Goal: Task Accomplishment & Management: Manage account settings

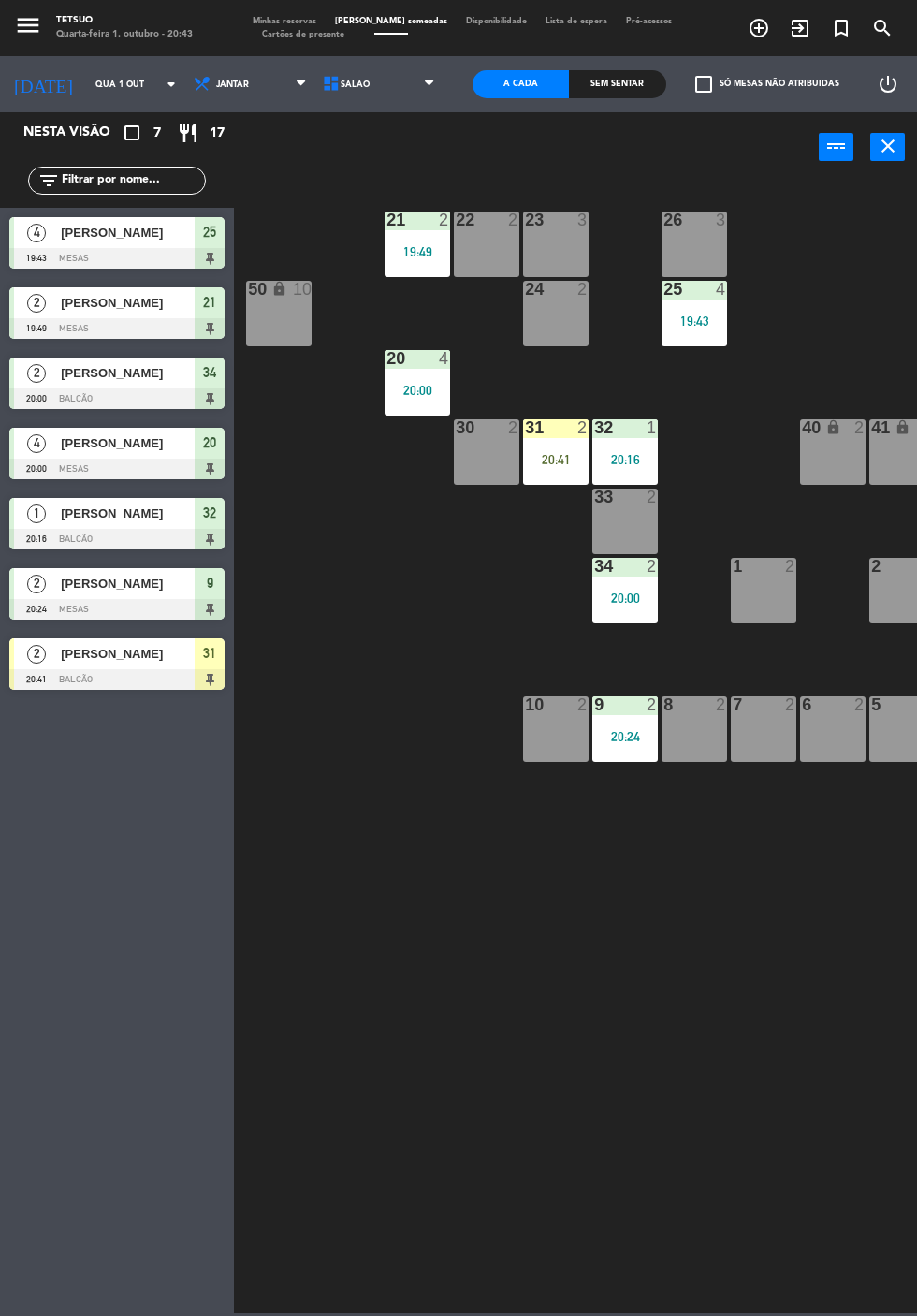
click at [122, 685] on div at bounding box center [116, 679] width 215 height 21
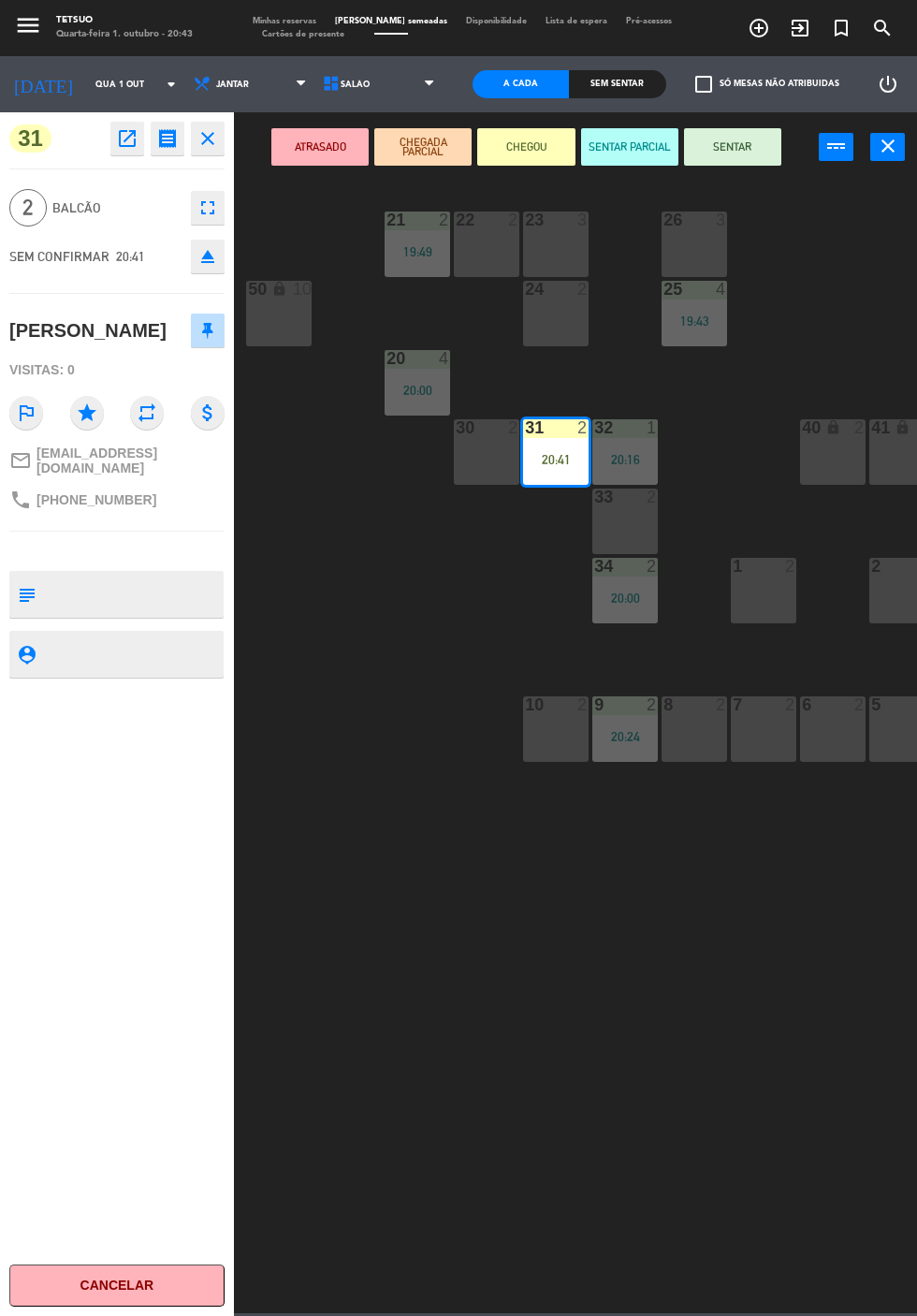
click at [735, 146] on button "SENTAR" at bounding box center [732, 146] width 97 height 37
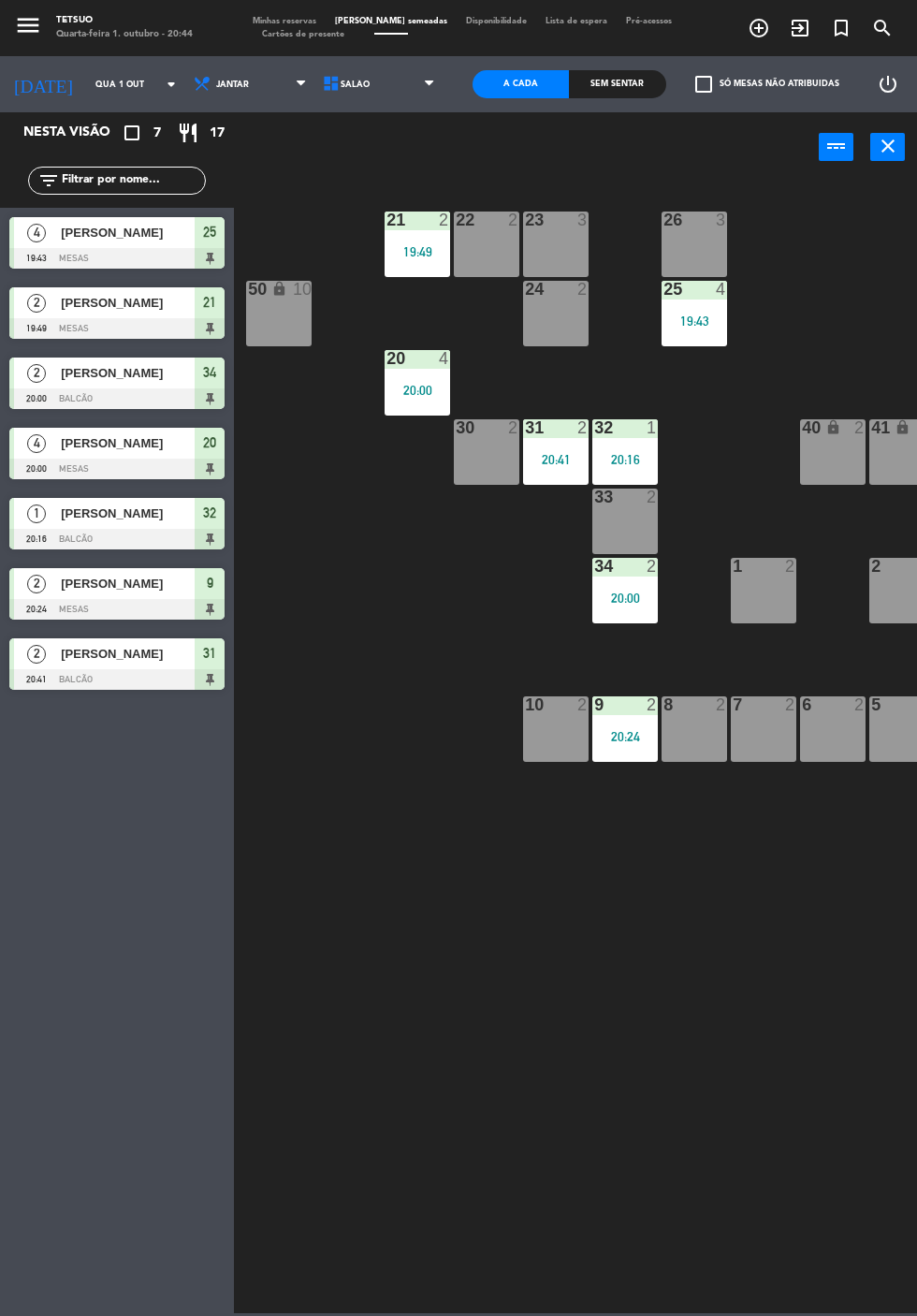
click at [130, 252] on div at bounding box center [116, 258] width 215 height 21
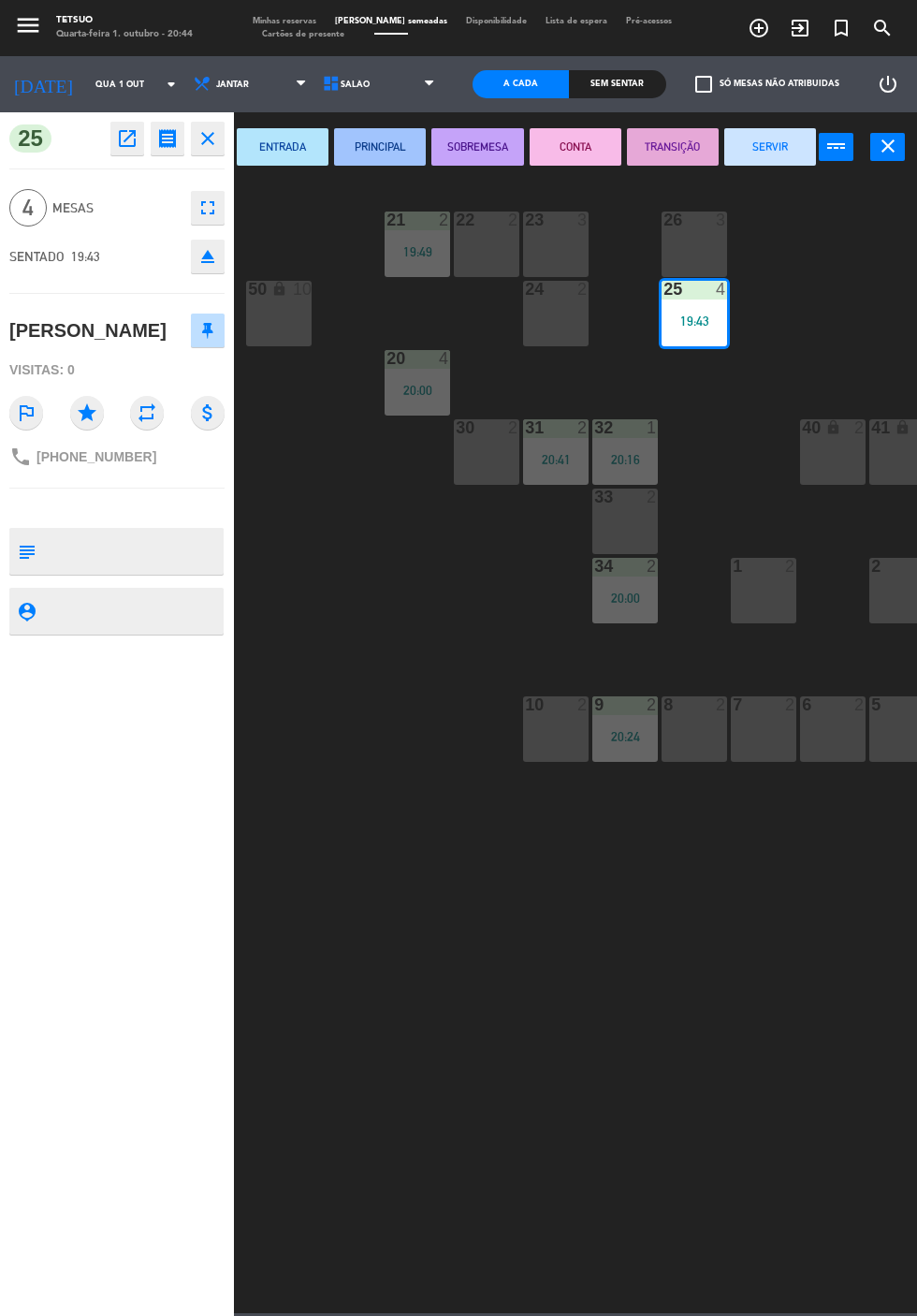
click at [129, 148] on icon "open_in_new" at bounding box center [127, 138] width 22 height 22
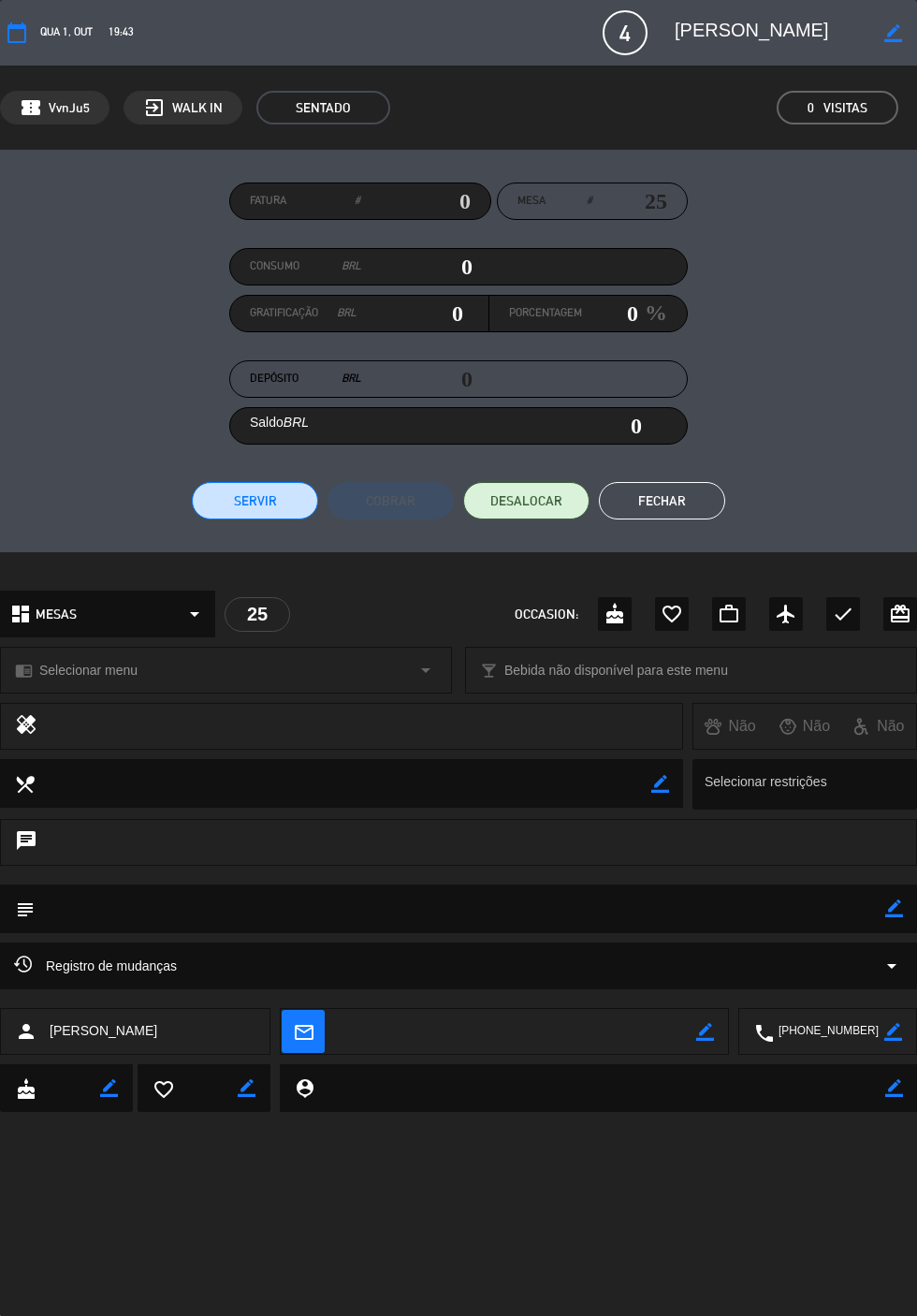
click at [688, 502] on button "Fechar" at bounding box center [661, 500] width 126 height 37
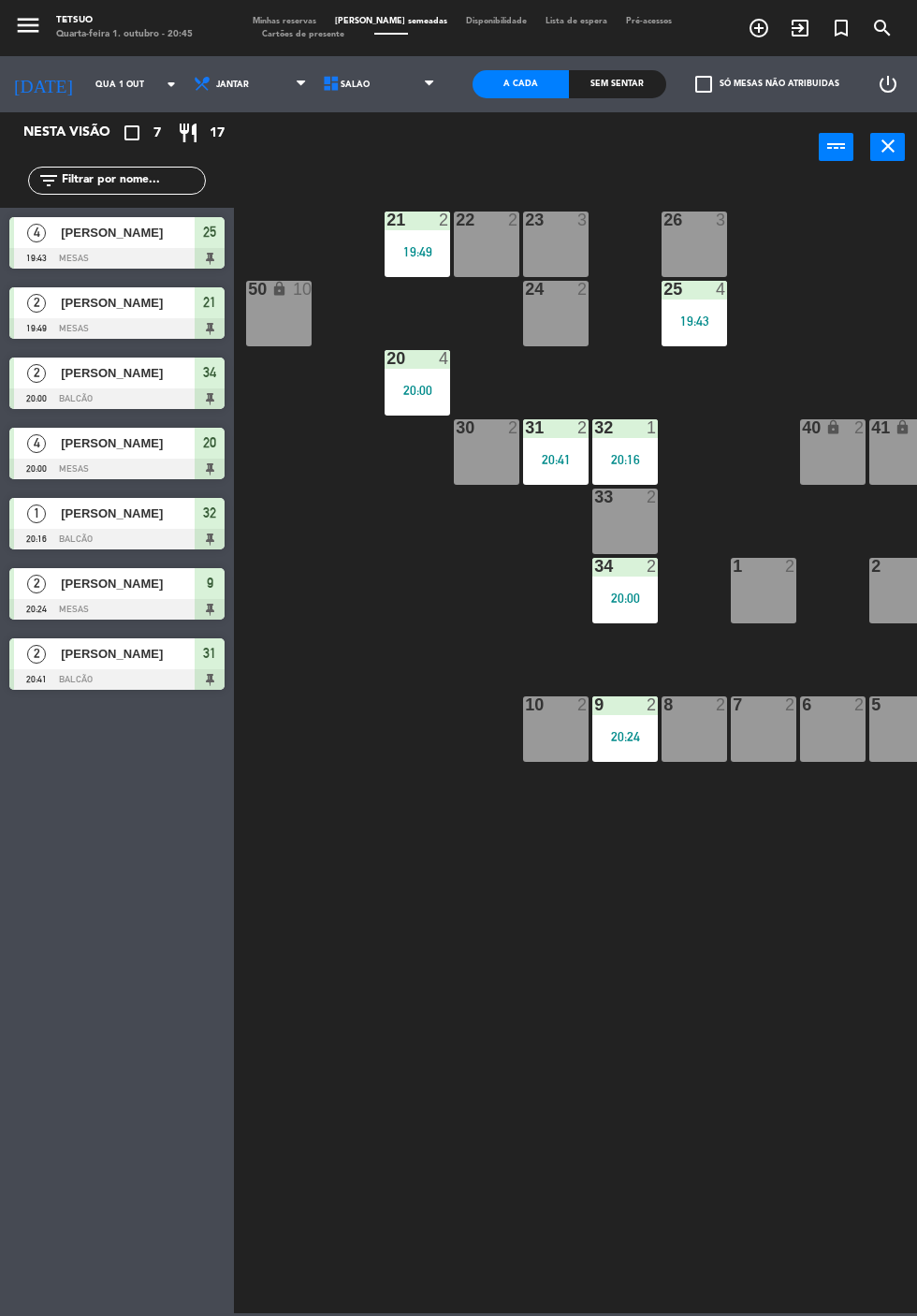
click at [122, 240] on span "[PERSON_NAME]" at bounding box center [128, 233] width 134 height 20
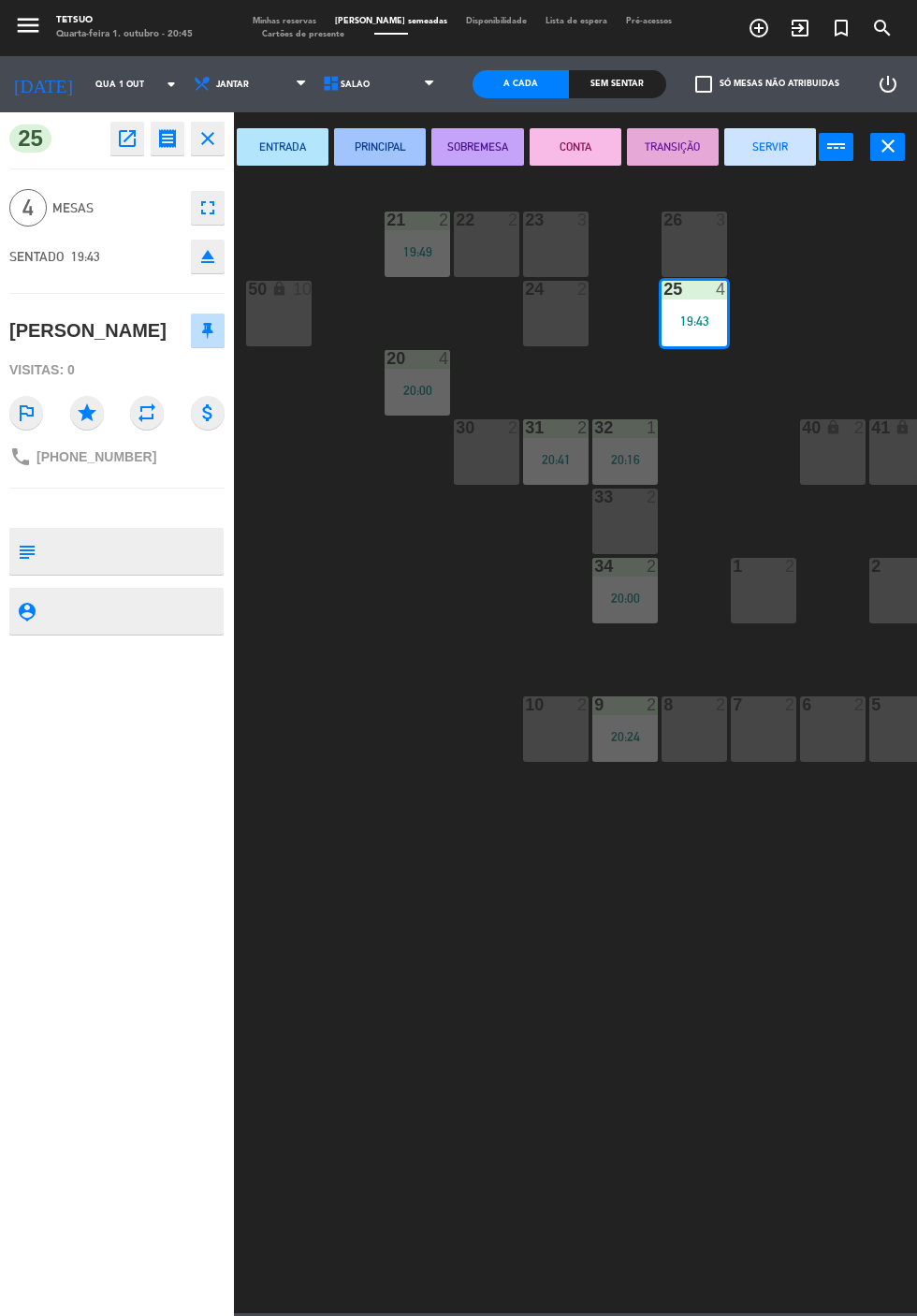
click at [137, 142] on icon "open_in_new" at bounding box center [127, 138] width 22 height 22
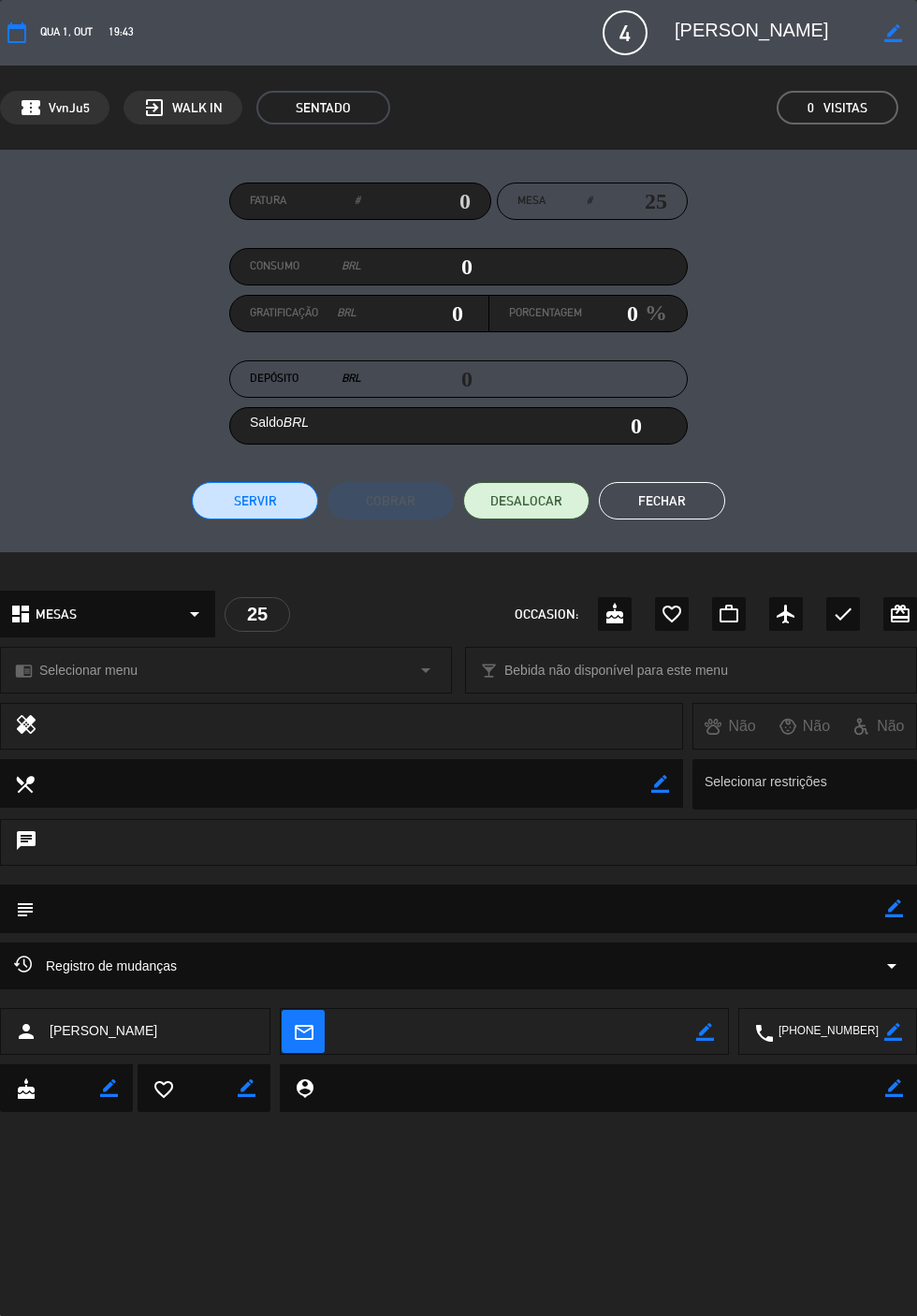
click at [708, 1040] on icon "border_color" at bounding box center [705, 1032] width 18 height 18
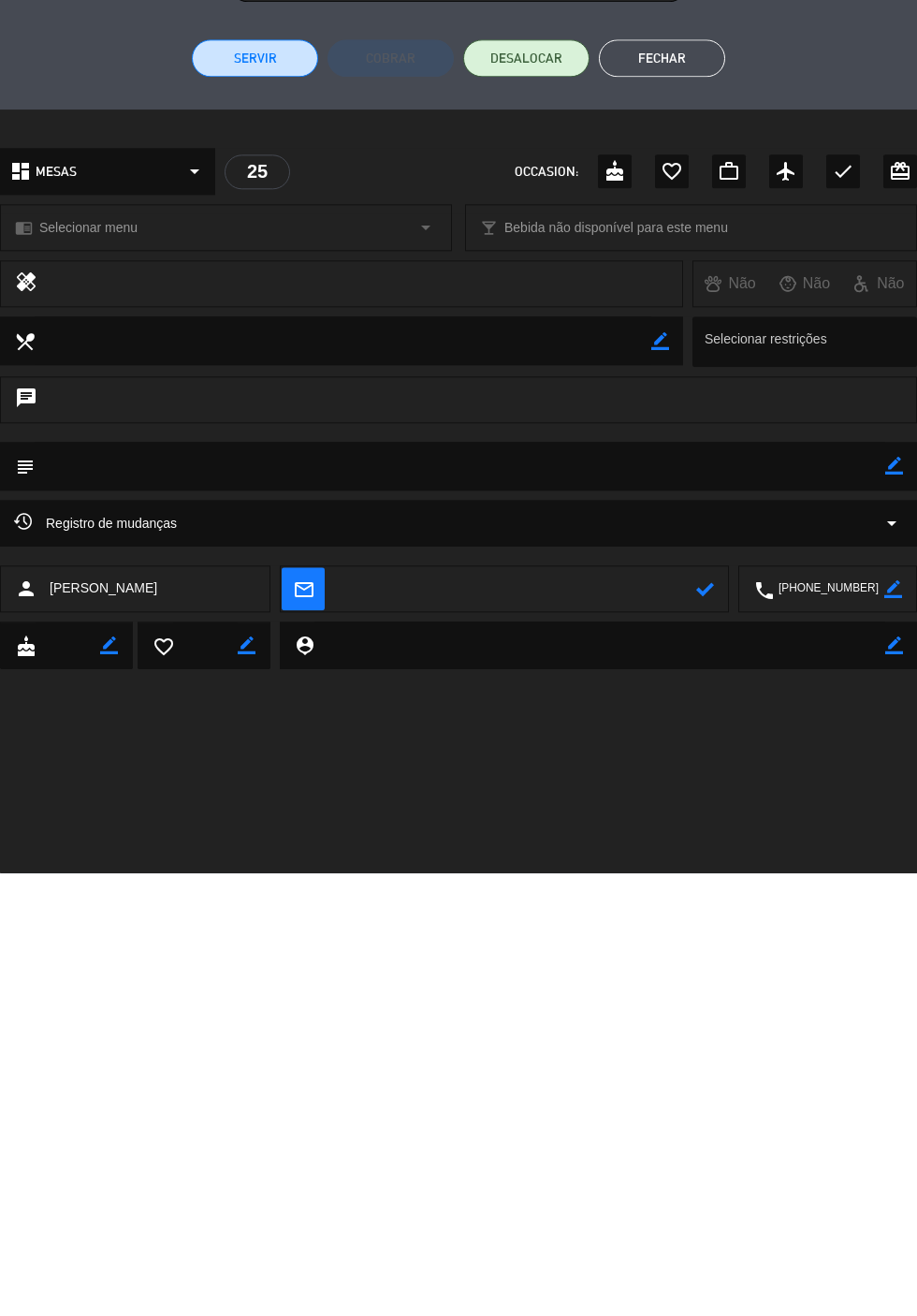
scroll to position [96, 0]
type textarea "O"
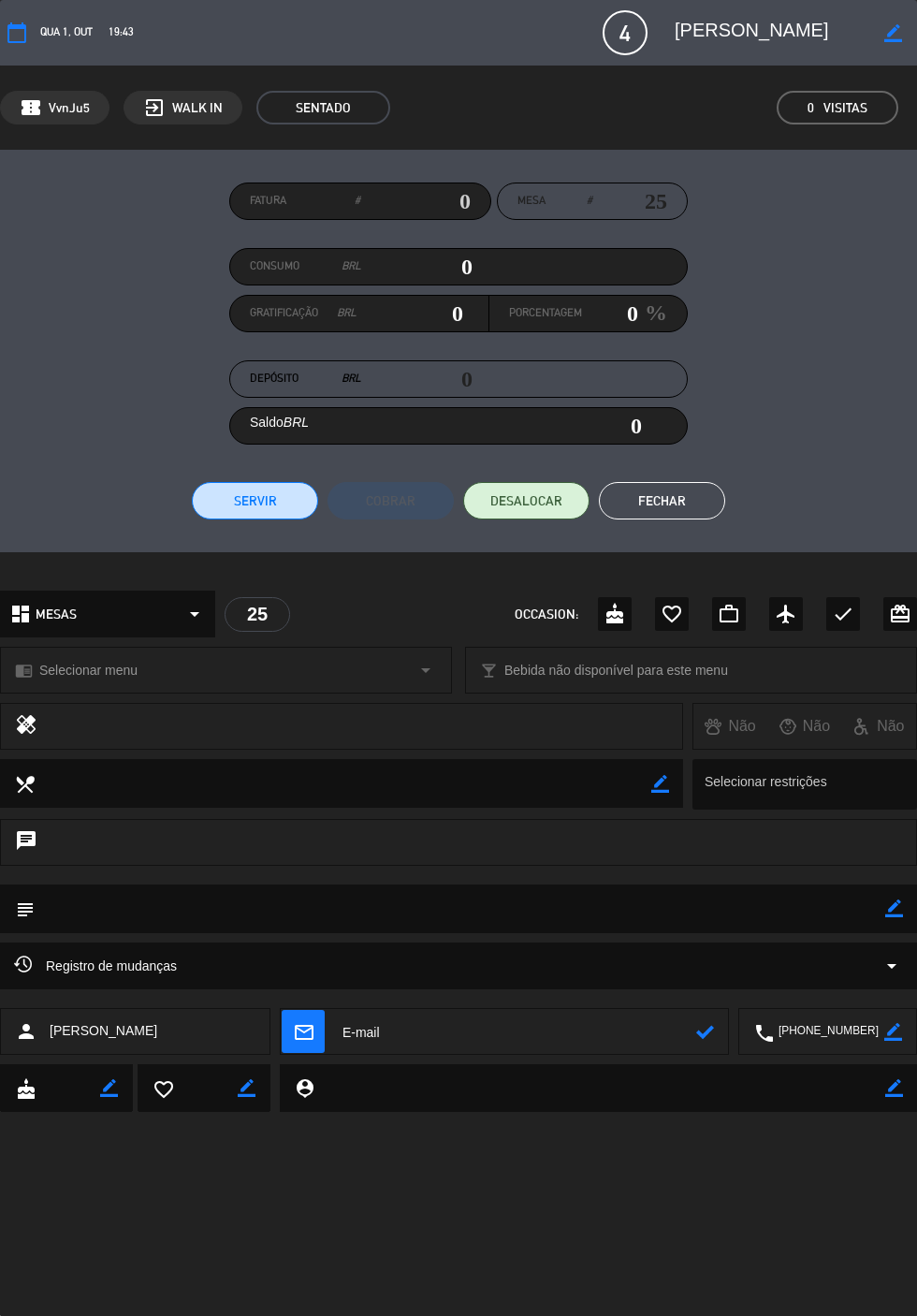
click at [894, 37] on icon "border_color" at bounding box center [893, 33] width 18 height 18
click at [894, 38] on icon at bounding box center [893, 33] width 18 height 18
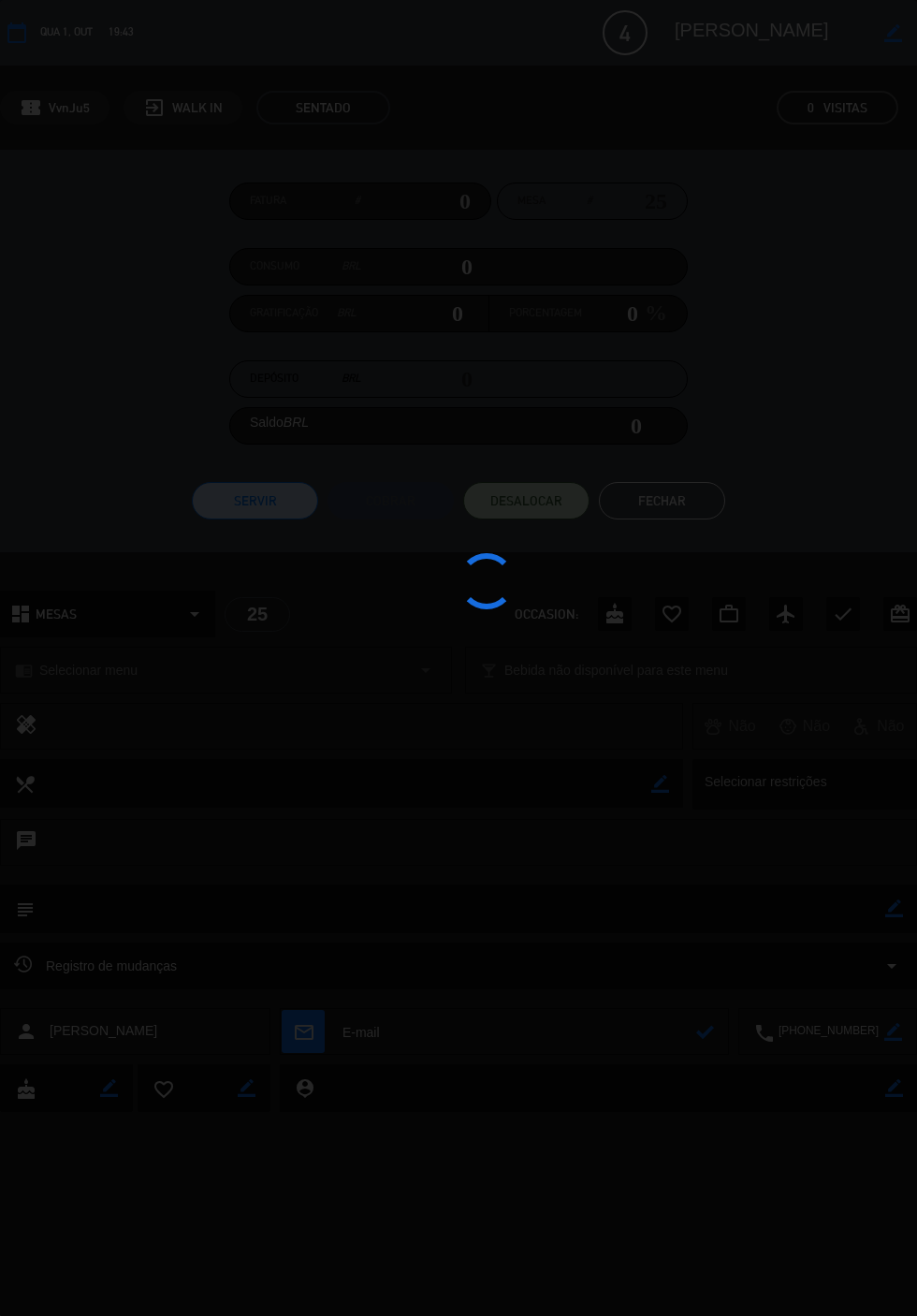
type textarea "[PERSON_NAME]"
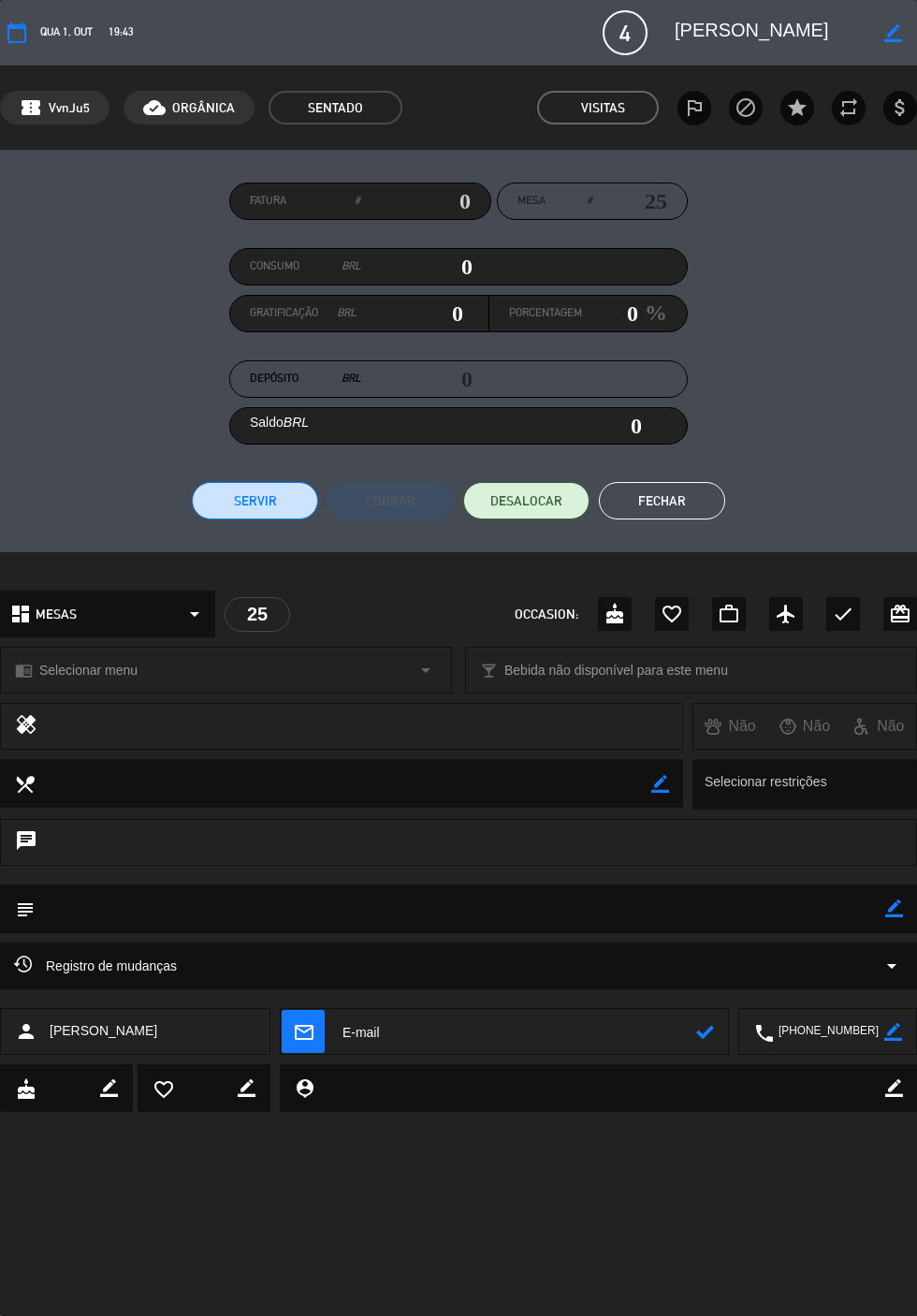
click at [703, 1035] on icon at bounding box center [705, 1032] width 18 height 18
click at [707, 1034] on icon at bounding box center [705, 1032] width 18 height 18
click at [453, 1036] on textarea at bounding box center [516, 1032] width 359 height 47
click at [711, 1041] on icon at bounding box center [705, 1032] width 18 height 18
click at [440, 1039] on textarea at bounding box center [516, 1032] width 359 height 47
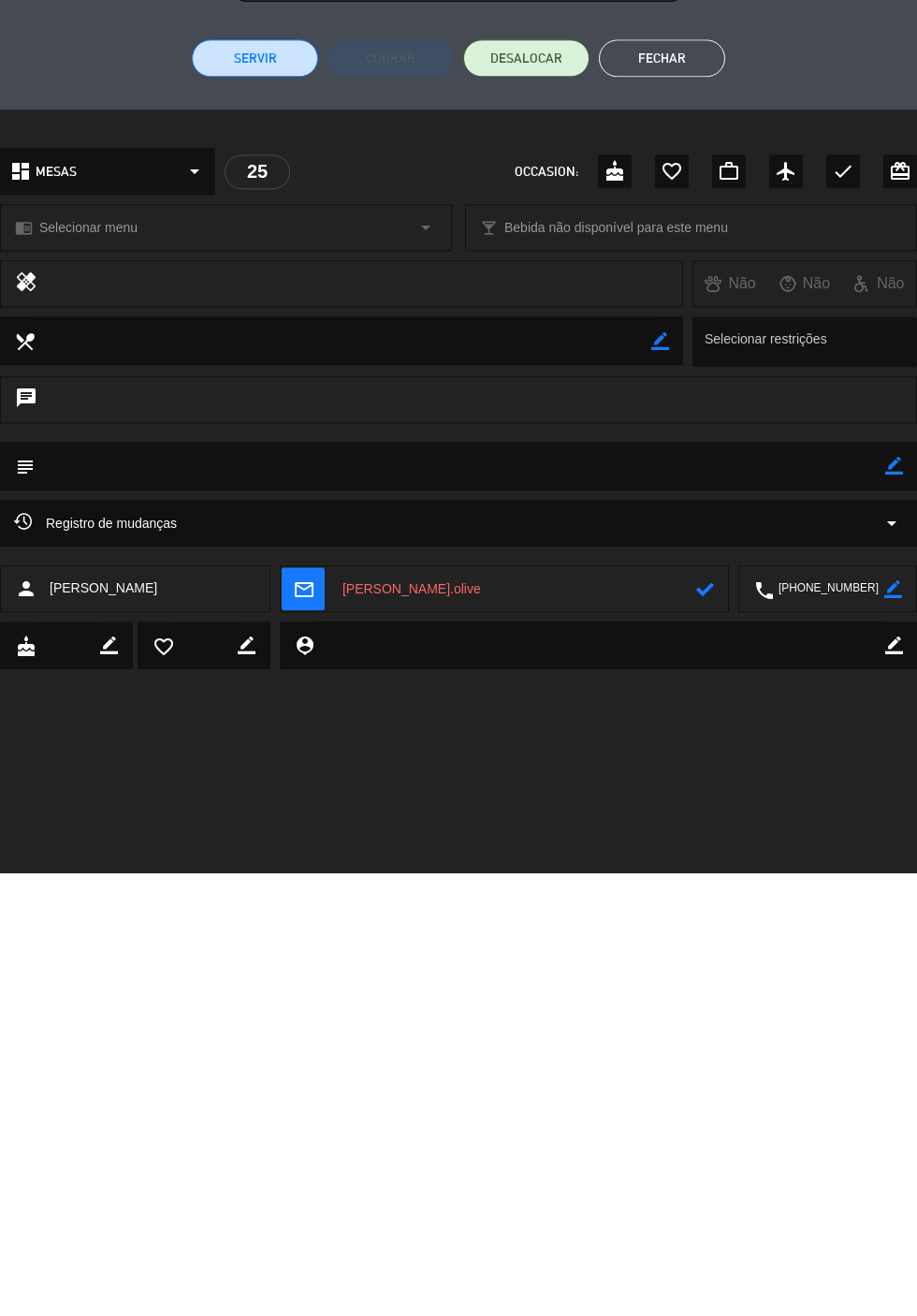
scroll to position [1, 0]
type textarea "[PERSON_NAME][EMAIL_ADDRESS][PERSON_NAME][DOMAIN_NAME]"
click at [702, 1035] on icon at bounding box center [705, 1032] width 18 height 18
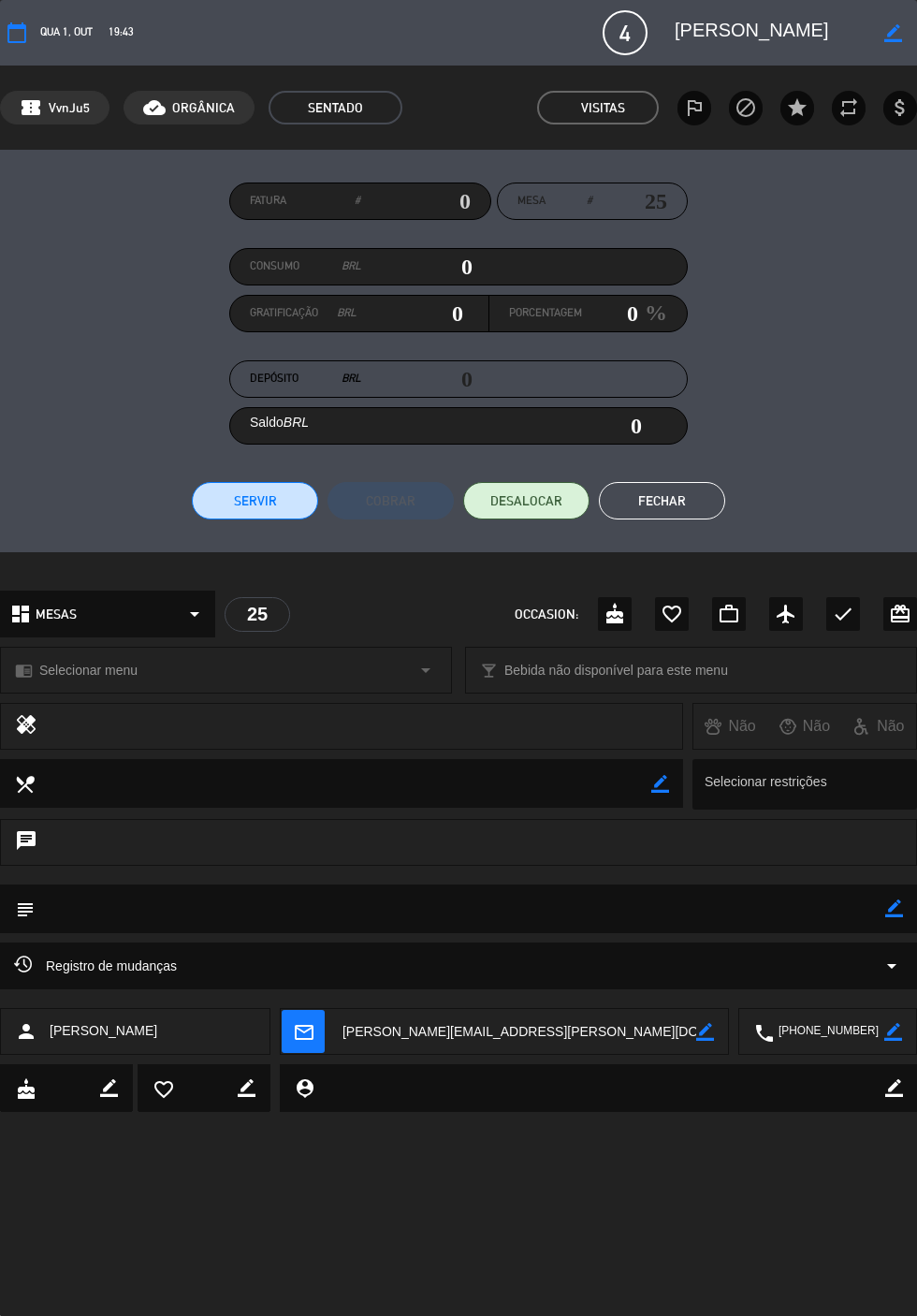
click at [675, 513] on button "Fechar" at bounding box center [661, 500] width 126 height 37
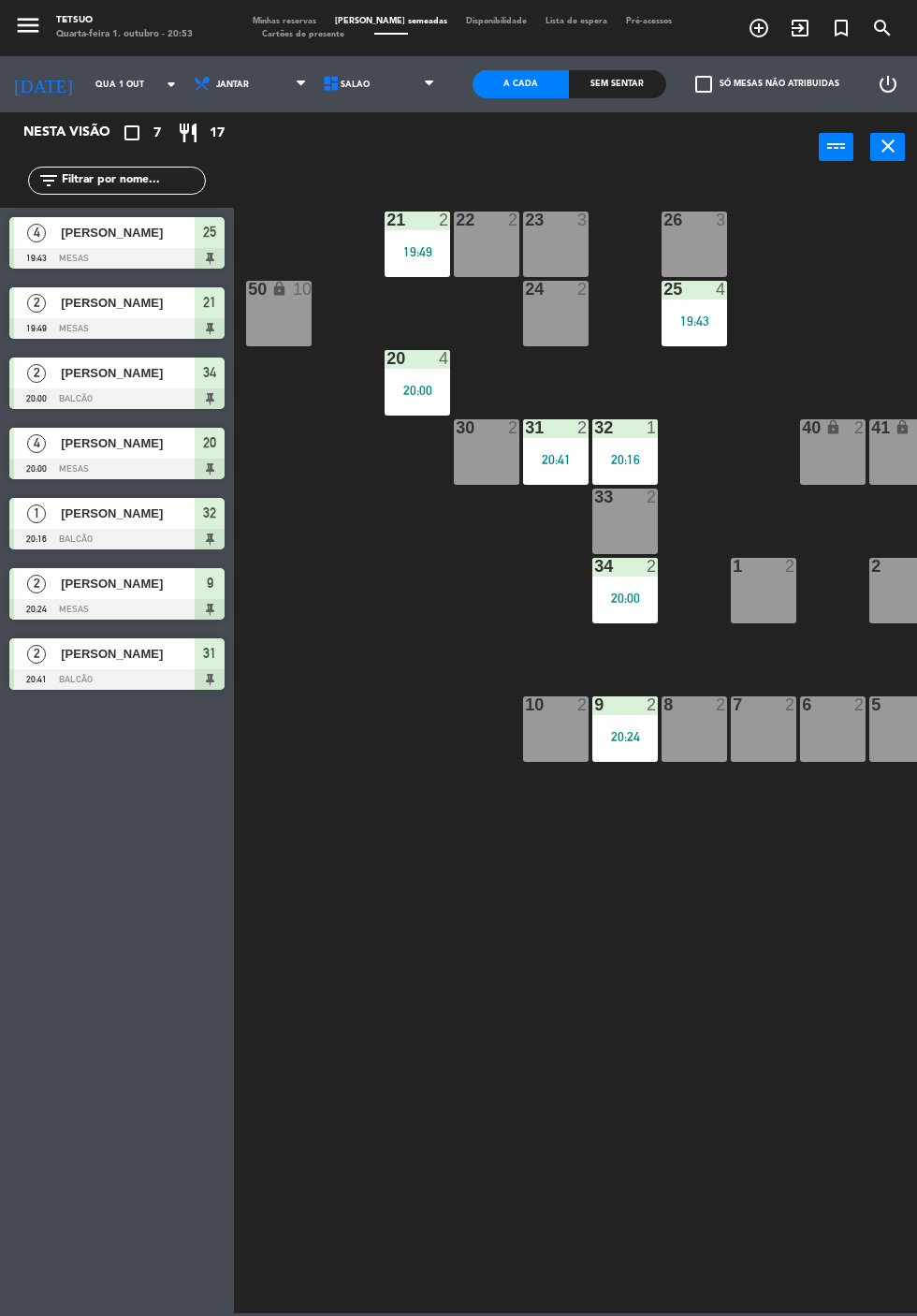
click at [649, 584] on div "34 2 20:00" at bounding box center [625, 591] width 66 height 66
click at [664, 1027] on div "21 2 19:49 22 2 23 3 26 3 44 lock 4 24 2 25 4 19:43 43 lock 4 50 lock 10 20 4 2…" at bounding box center [580, 745] width 673 height 1134
click at [398, 252] on div "19:49" at bounding box center [418, 251] width 66 height 13
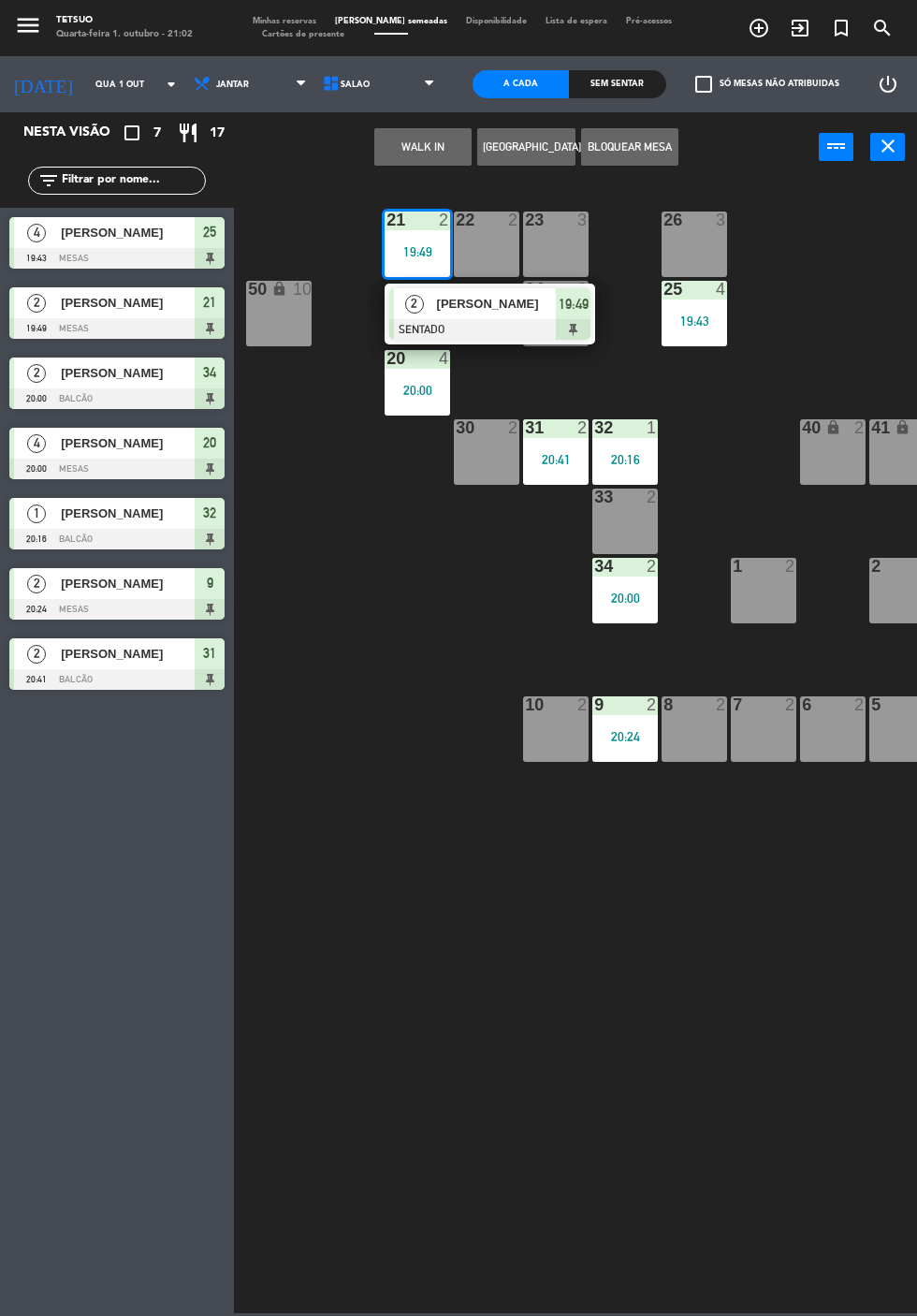
click at [479, 332] on div at bounding box center [489, 329] width 201 height 21
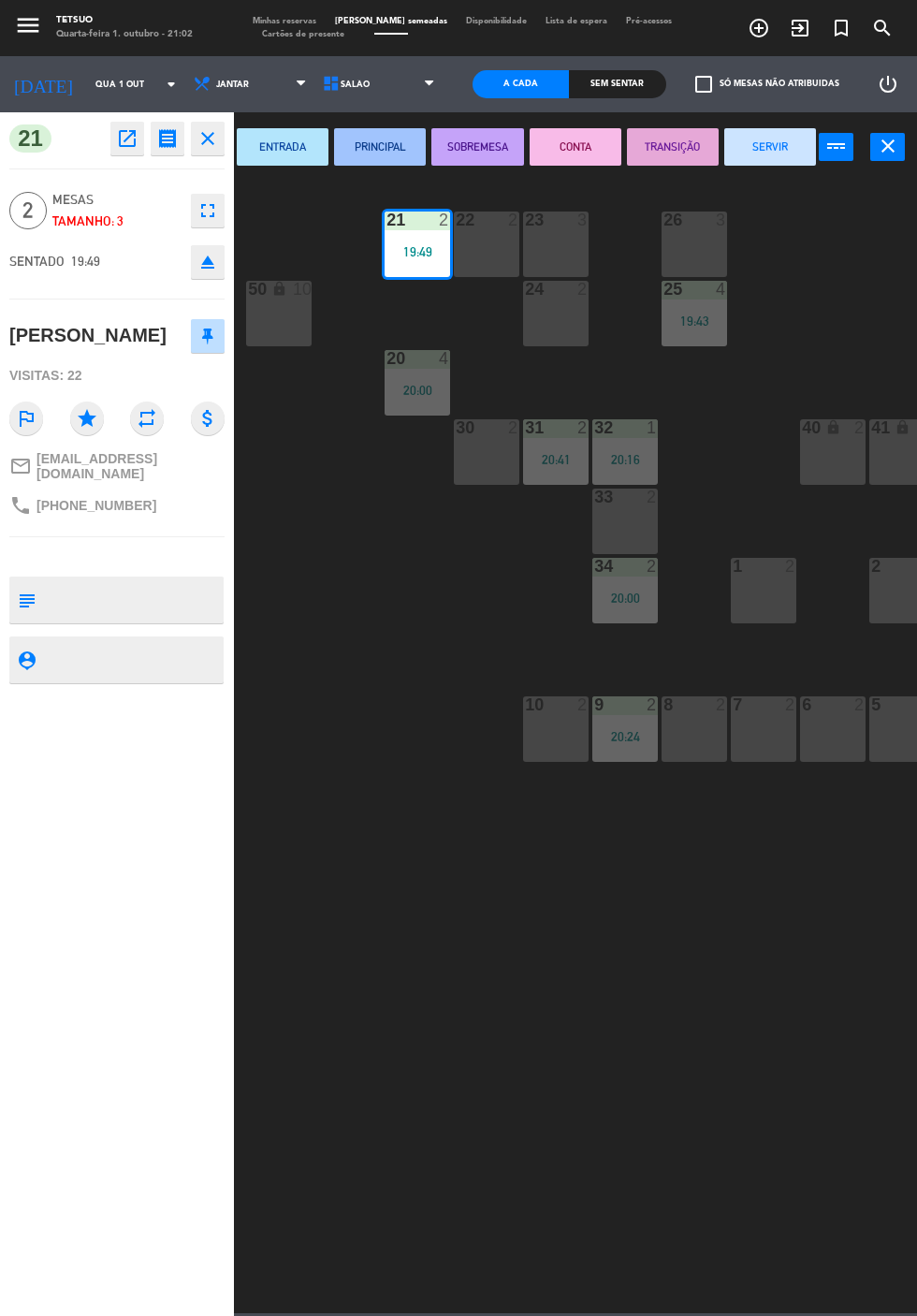
click at [781, 156] on button "SERVIR" at bounding box center [770, 146] width 92 height 37
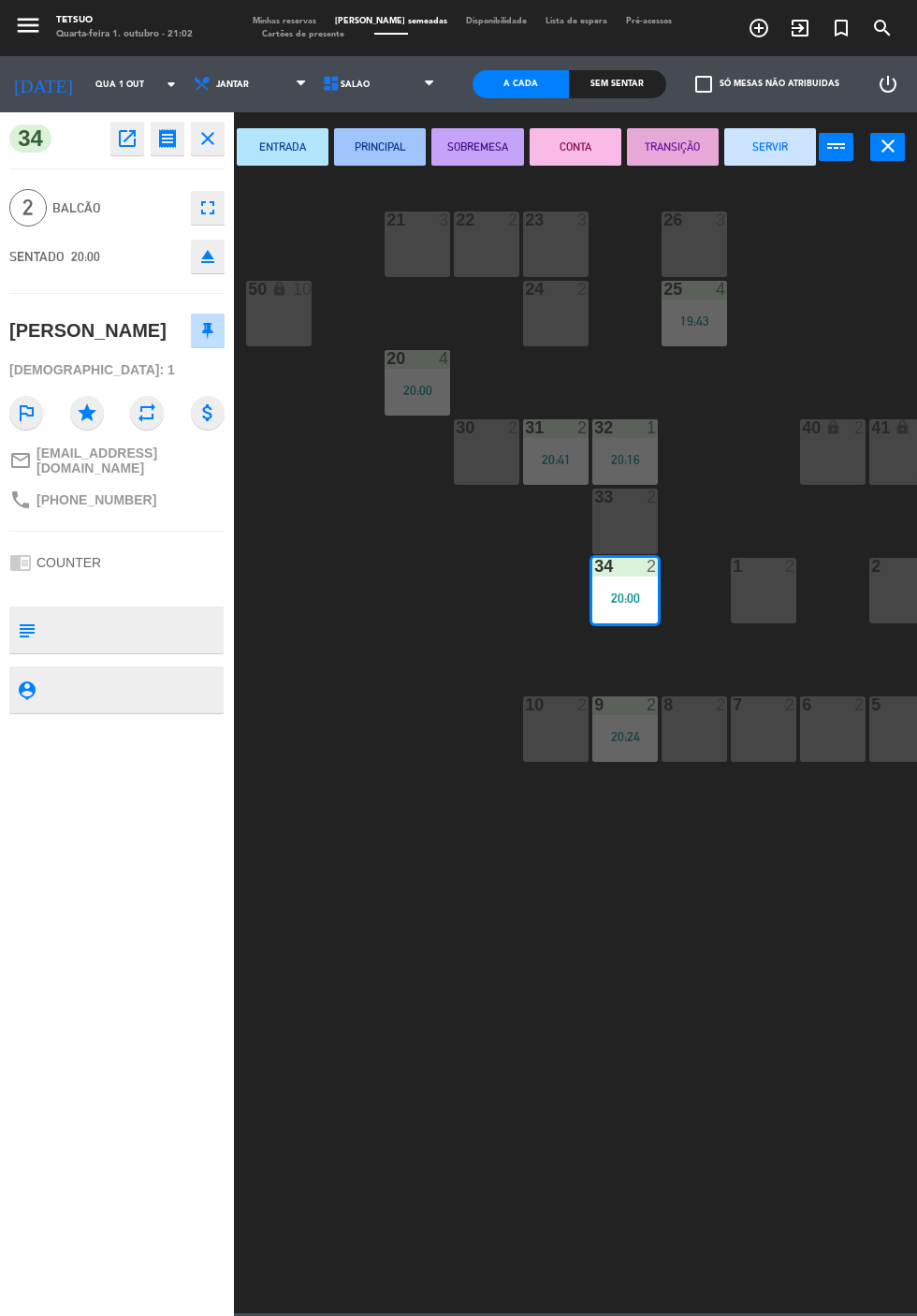
click at [202, 152] on button "close" at bounding box center [208, 139] width 34 height 34
